Goal: Information Seeking & Learning: Find contact information

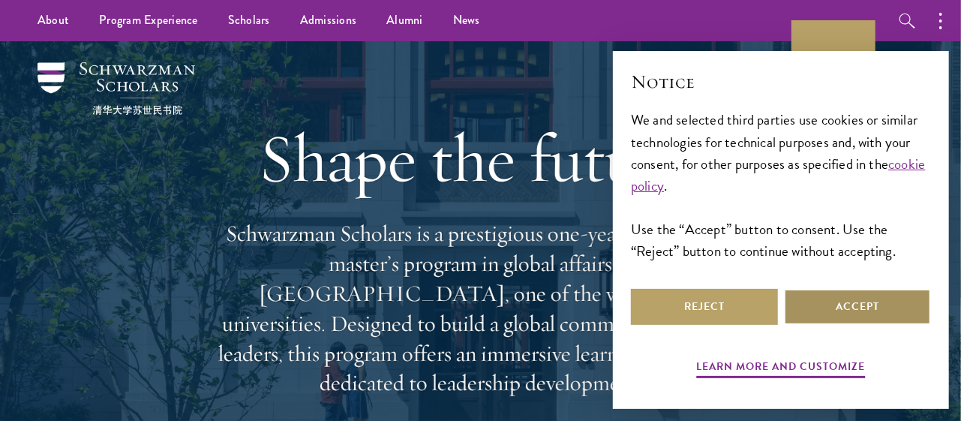
click at [851, 299] on button "Accept" at bounding box center [857, 307] width 147 height 36
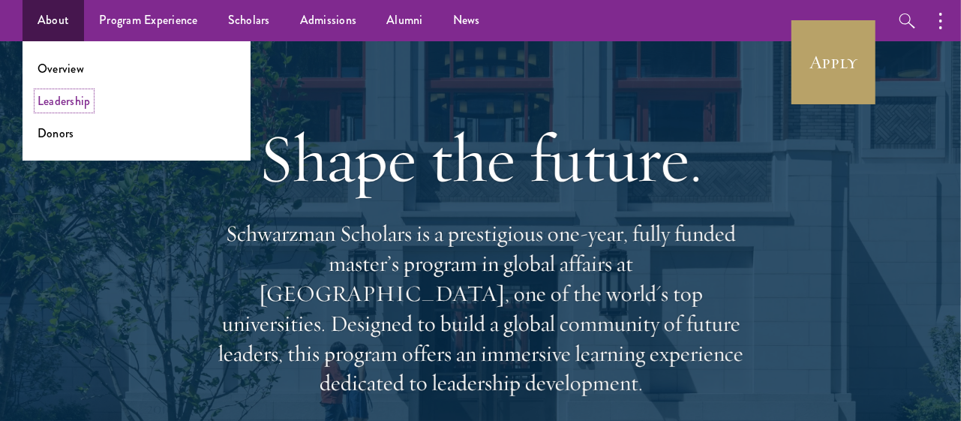
click at [67, 104] on link "Leadership" at bounding box center [64, 100] width 53 height 17
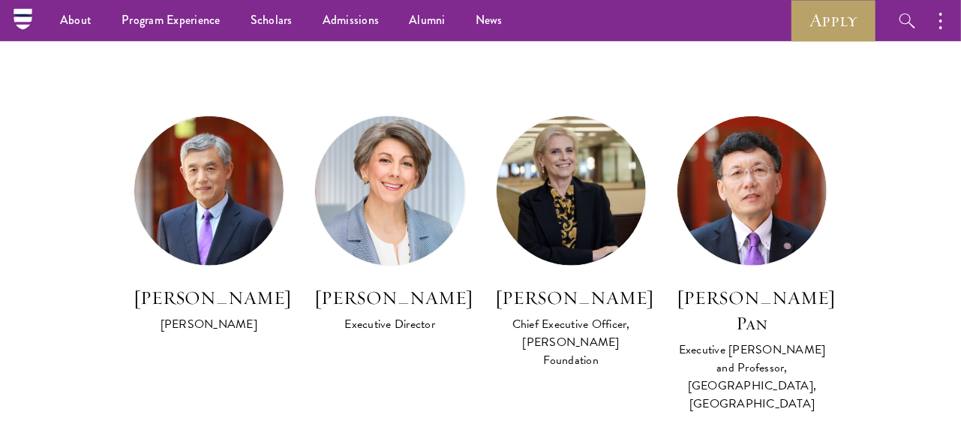
scroll to position [809, 0]
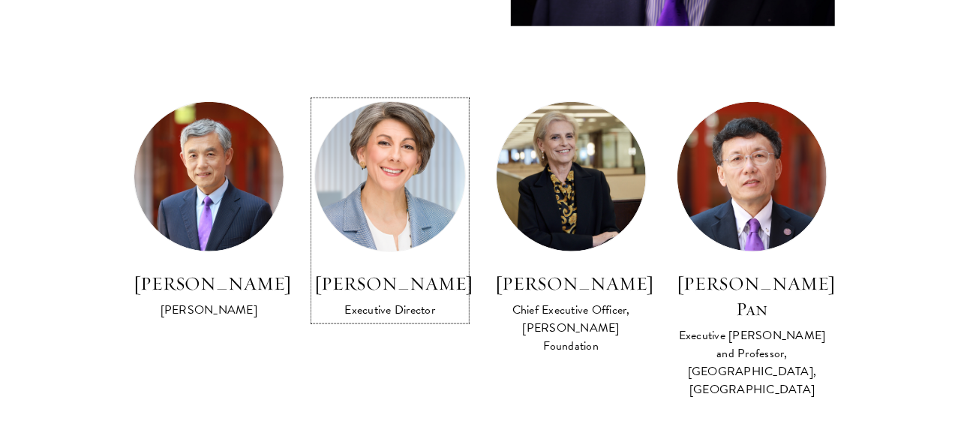
click at [414, 173] on img at bounding box center [390, 177] width 164 height 164
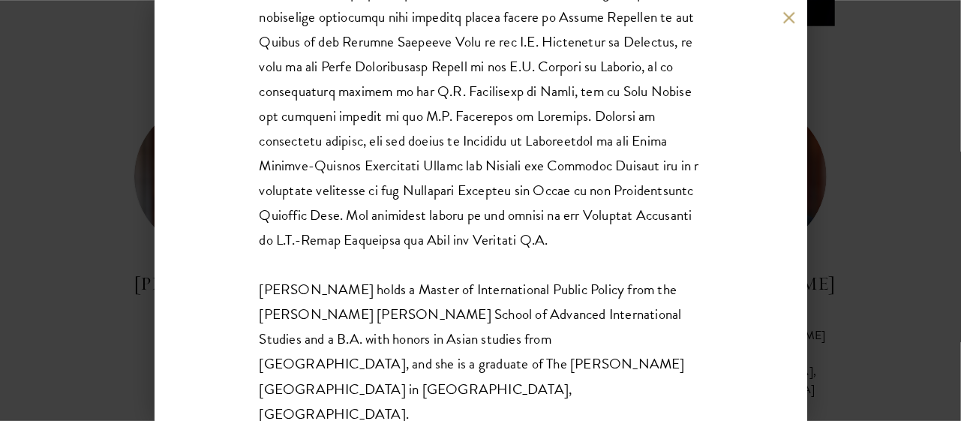
scroll to position [429, 0]
click at [82, 239] on div "Amy Celico Executive Director Ms. Celico holds a Master of International Public…" at bounding box center [480, 210] width 961 height 421
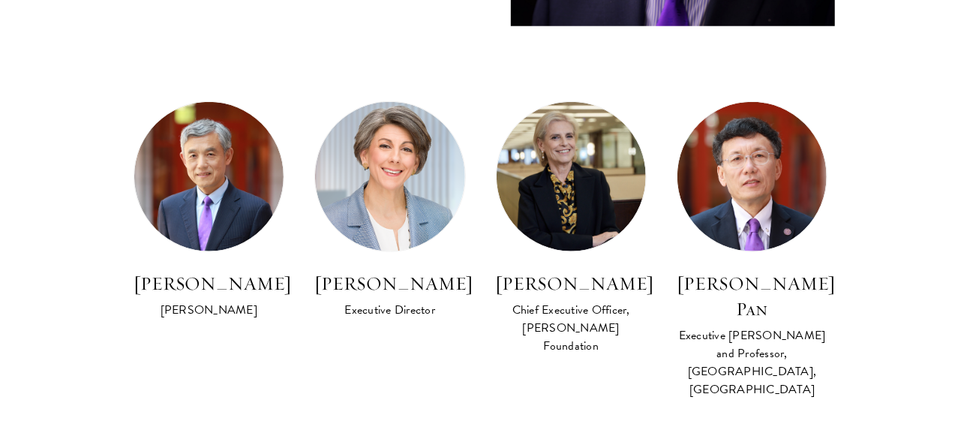
click at [951, 86] on section "Program Leadership Stephen A. Schwarzman Founding Trustee of Schwarzman Scholar…" at bounding box center [480, 324] width 961 height 1378
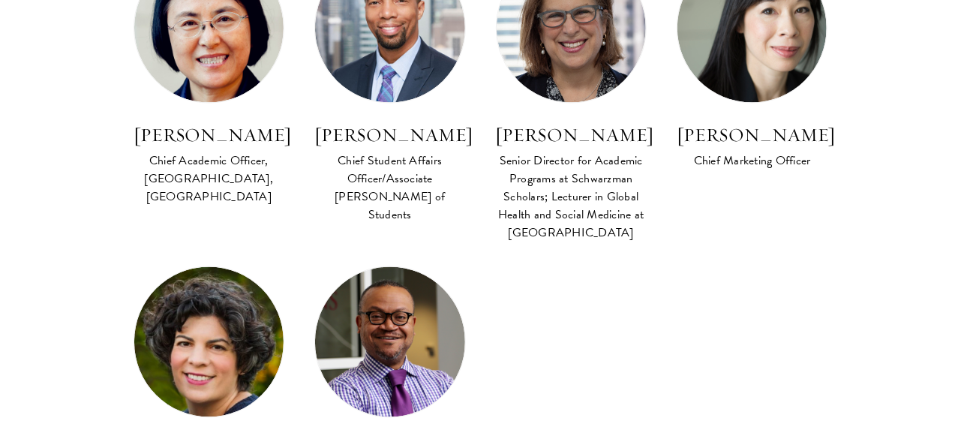
scroll to position [1285, 0]
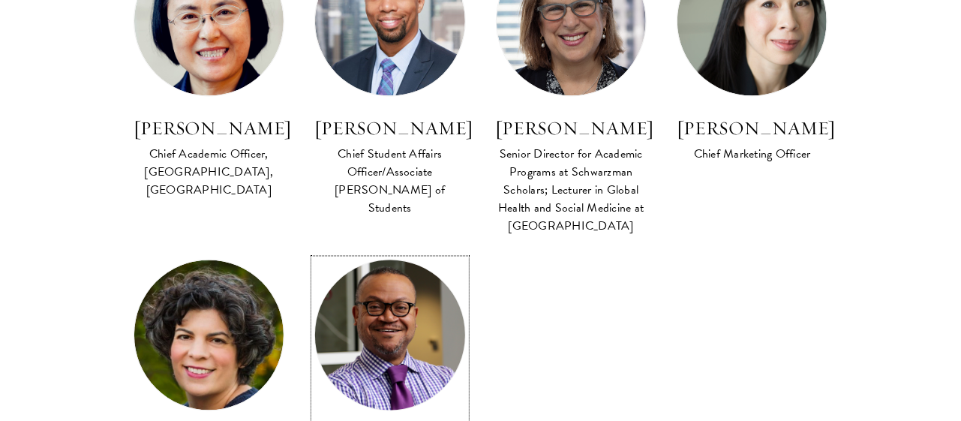
click at [406, 301] on img at bounding box center [390, 335] width 164 height 164
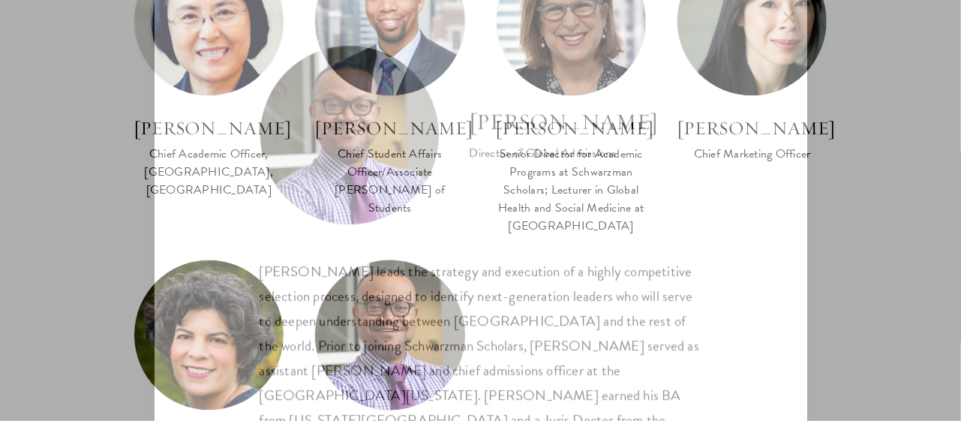
scroll to position [32, 0]
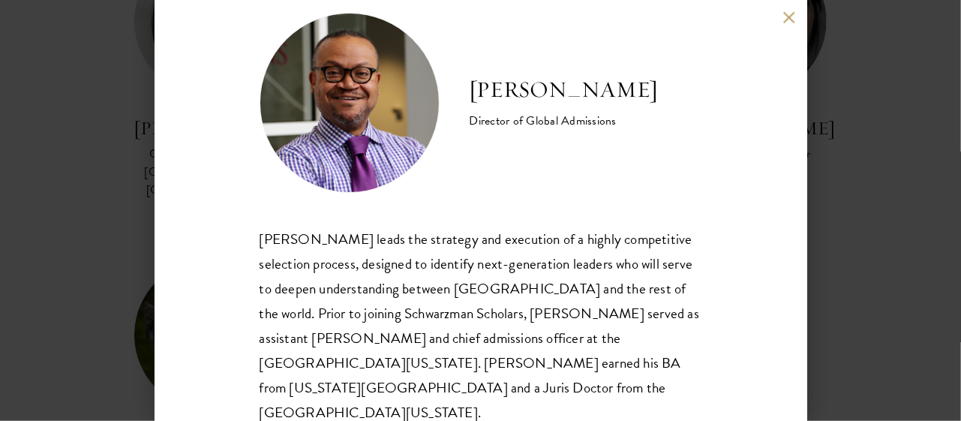
click at [876, 363] on div "Cordel Faulk Director of Global Admissions Cordel Faulk leads the strategy and …" at bounding box center [480, 210] width 961 height 421
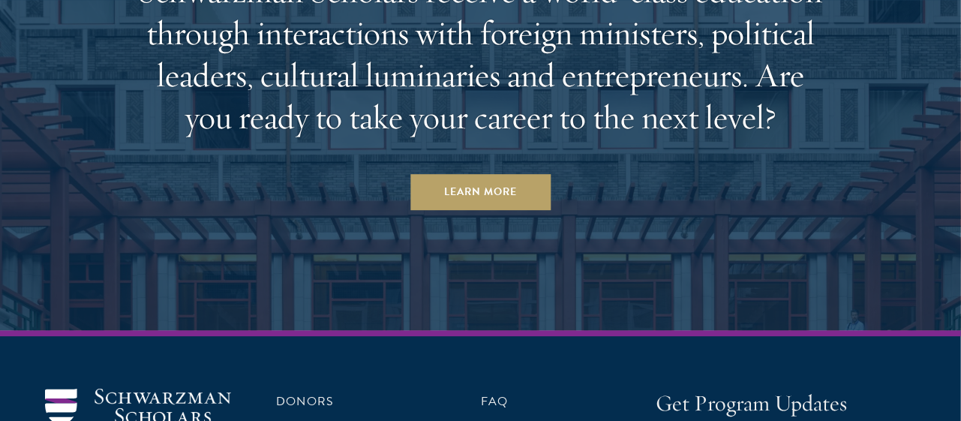
scroll to position [5184, 0]
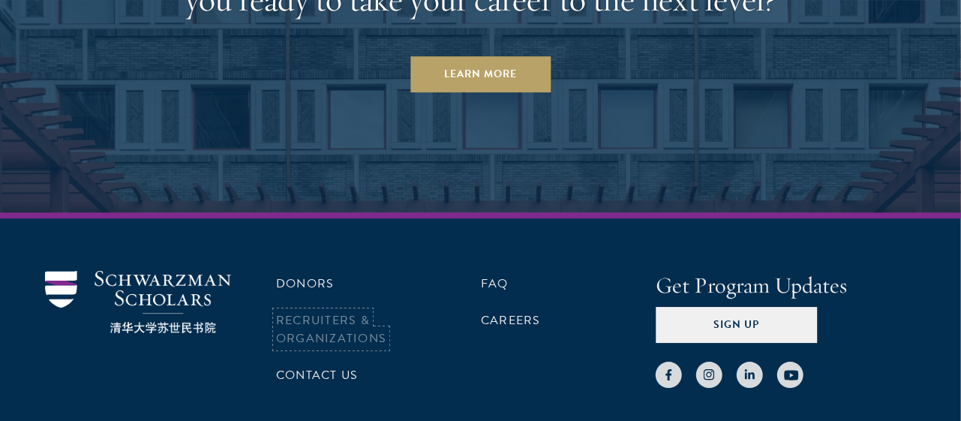
click at [340, 311] on link "Recruiters & Organizations" at bounding box center [331, 329] width 110 height 36
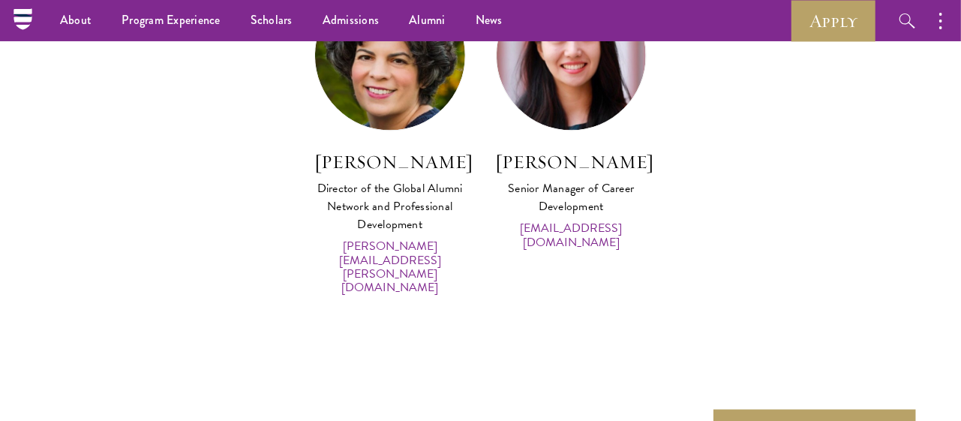
scroll to position [7044, 0]
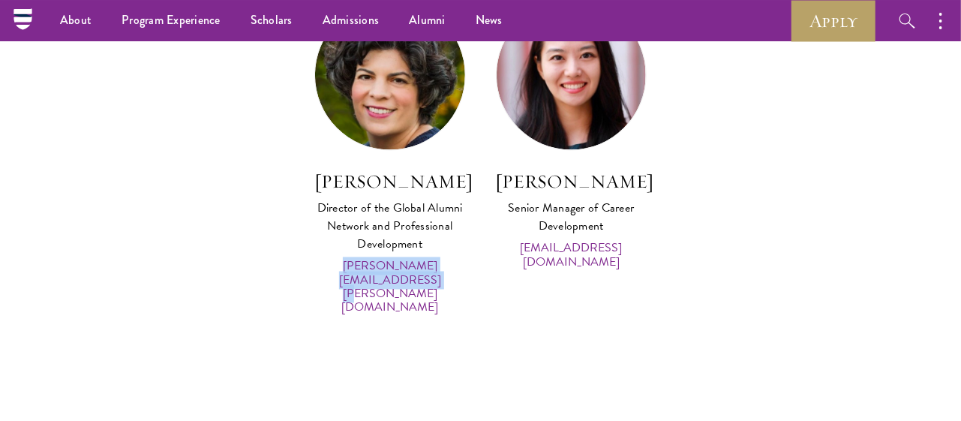
drag, startPoint x: 472, startPoint y: 241, endPoint x: 302, endPoint y: 238, distance: 169.6
click at [302, 238] on div "Julia Zupko Director of the Global Alumni Network and Professional Development …" at bounding box center [389, 169] width 181 height 339
copy link "julia.zupko@sc.tsinghua.edu.cn"
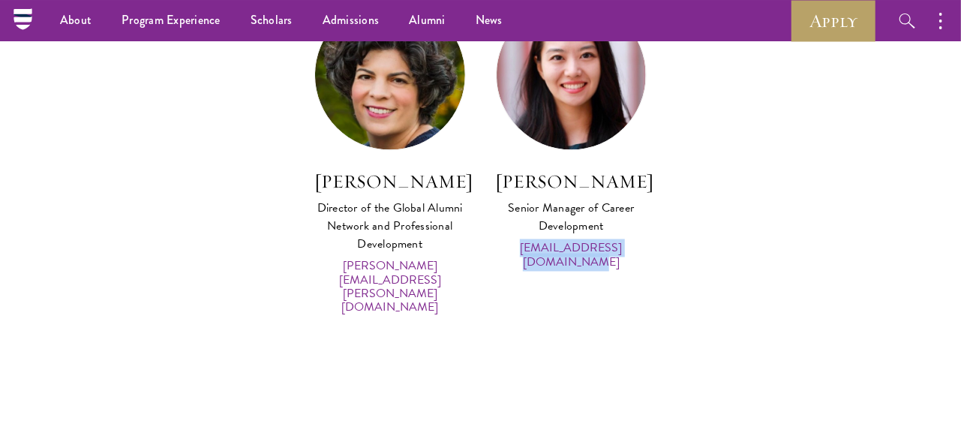
drag, startPoint x: 653, startPoint y: 221, endPoint x: 495, endPoint y: 223, distance: 158.3
click at [495, 223] on div "Kayla Chen Senior Manager of Career Development ke.chen@sc.tsinghua.edu.cn" at bounding box center [571, 146] width 181 height 293
copy link "ke.chen@sc.tsinghua.edu.cn"
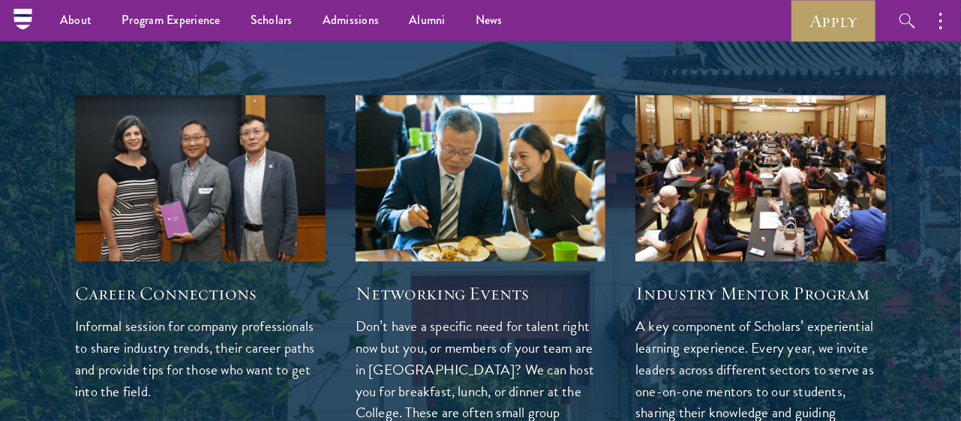
scroll to position [3908, 0]
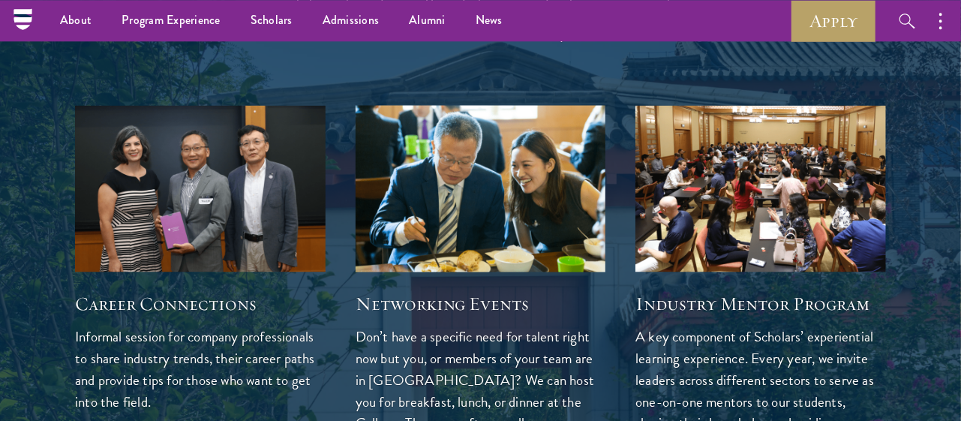
click at [455, 186] on img at bounding box center [480, 188] width 266 height 177
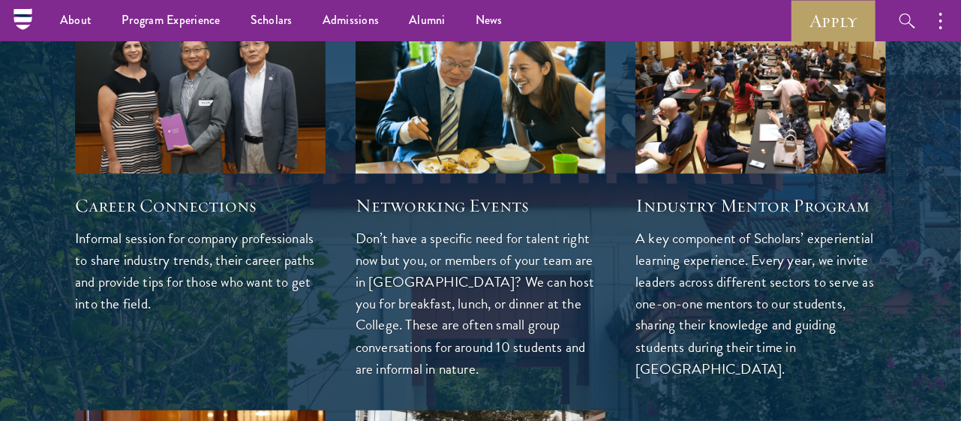
scroll to position [0, 0]
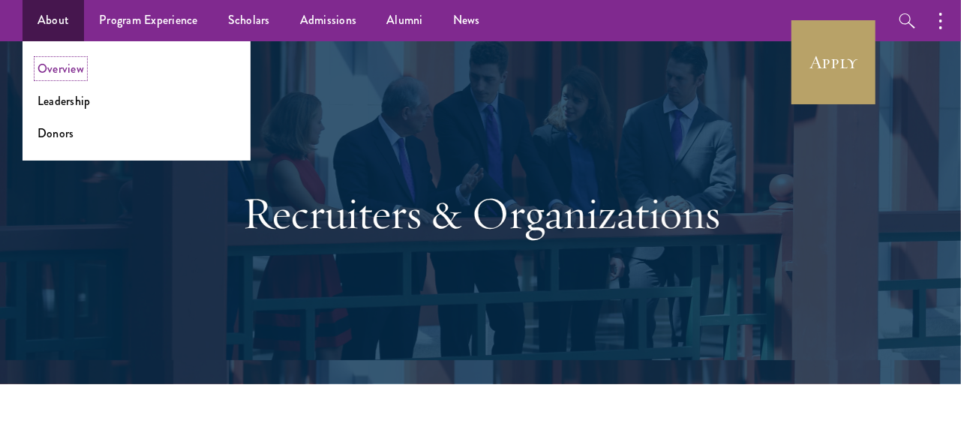
click at [52, 73] on link "Overview" at bounding box center [61, 68] width 47 height 17
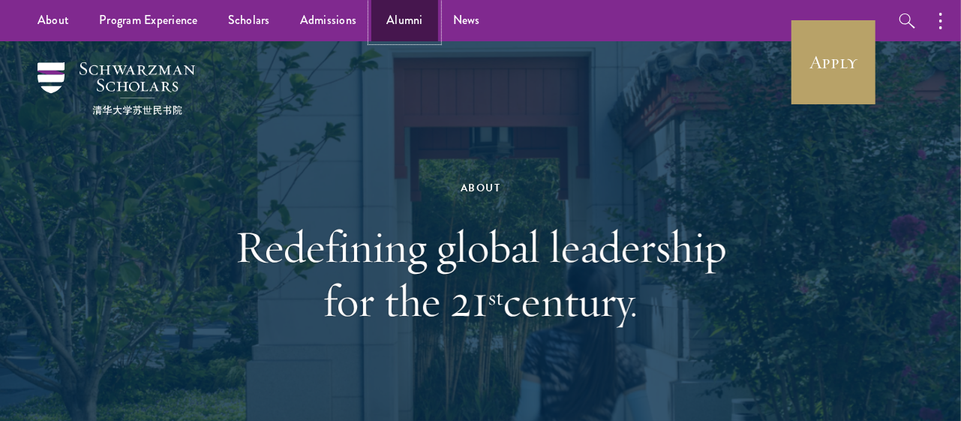
click at [406, 15] on link "Alumni" at bounding box center [404, 20] width 67 height 41
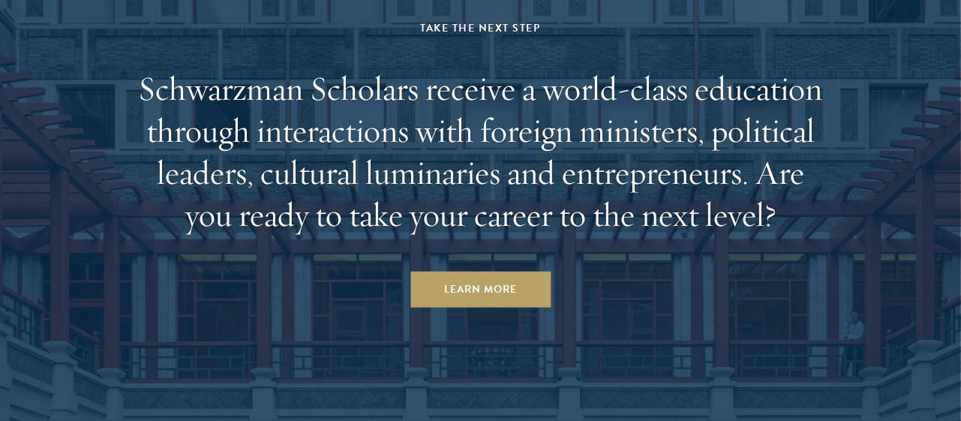
scroll to position [6661, 0]
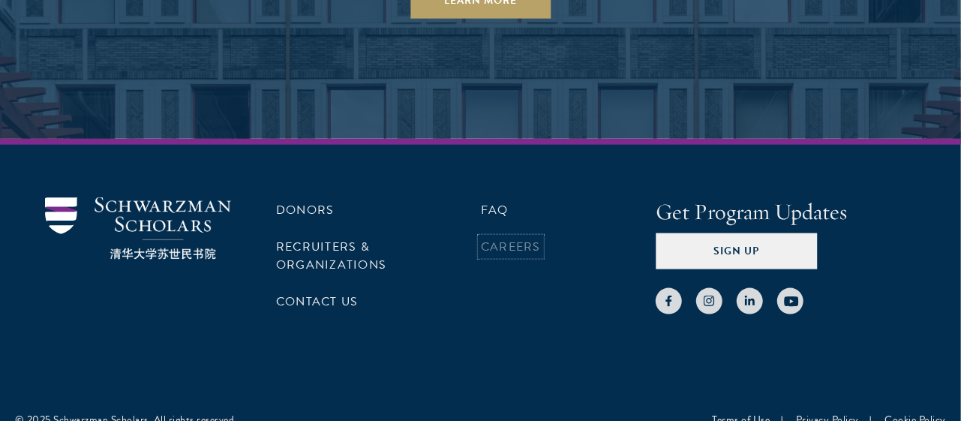
click at [512, 238] on link "Careers" at bounding box center [511, 247] width 60 height 18
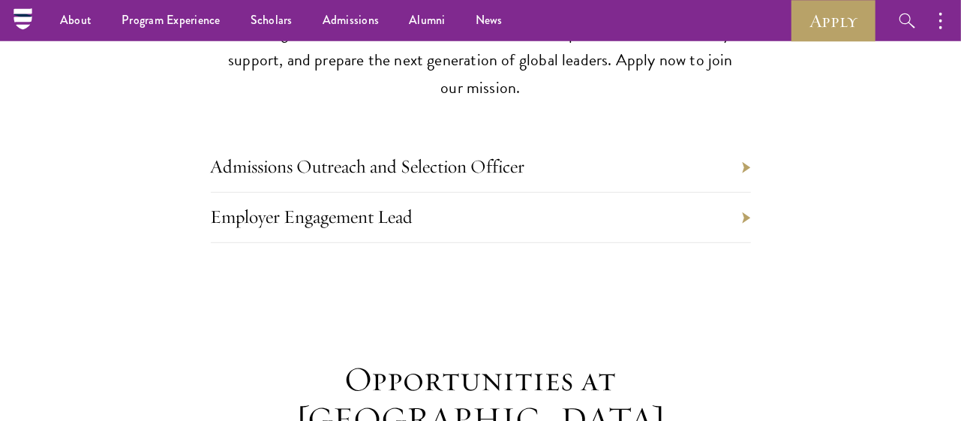
scroll to position [707, 0]
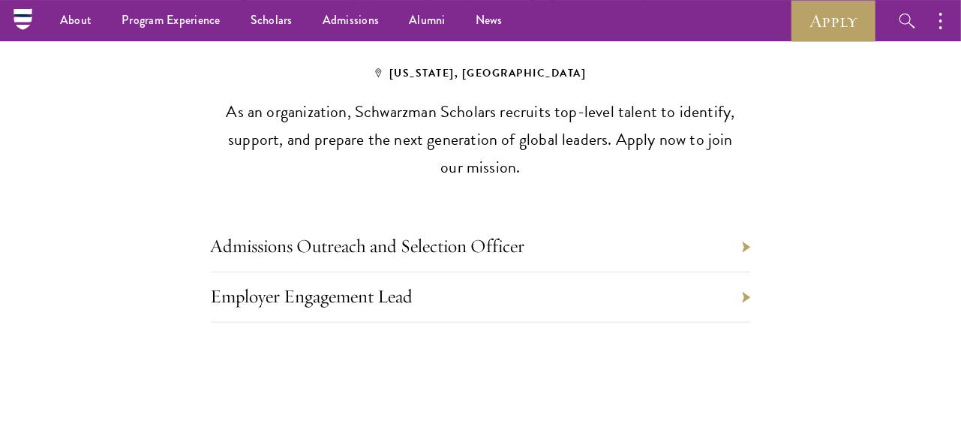
click at [750, 272] on li "Employer Engagement Lead" at bounding box center [481, 297] width 540 height 50
click at [741, 272] on li "Employer Engagement Lead" at bounding box center [481, 297] width 540 height 50
click at [402, 284] on link "Employer Engagement Lead" at bounding box center [312, 295] width 203 height 23
